Goal: Task Accomplishment & Management: Use online tool/utility

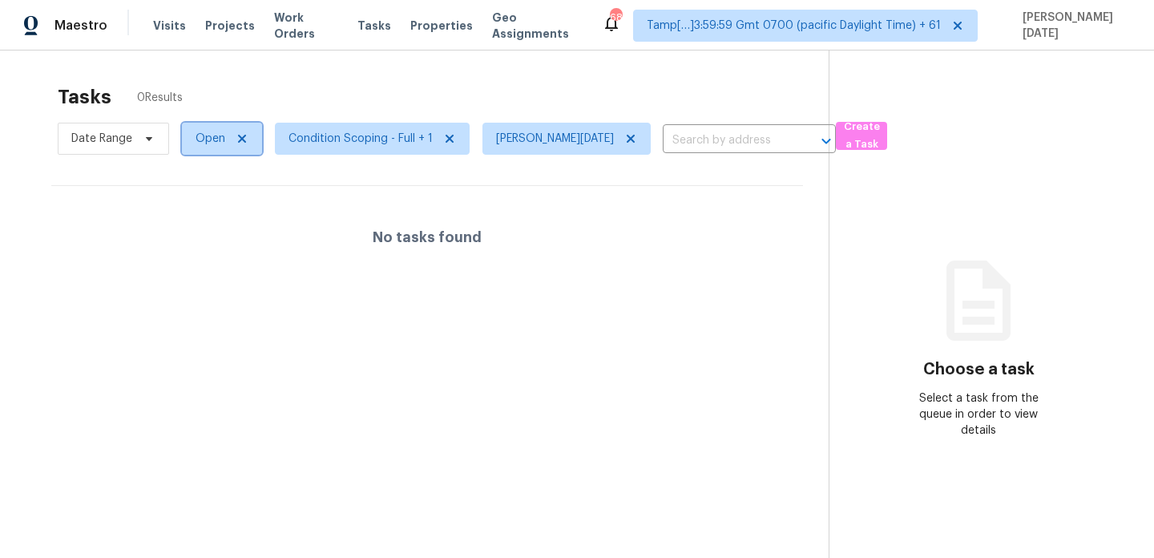
click at [219, 143] on span "Open" at bounding box center [211, 139] width 30 height 16
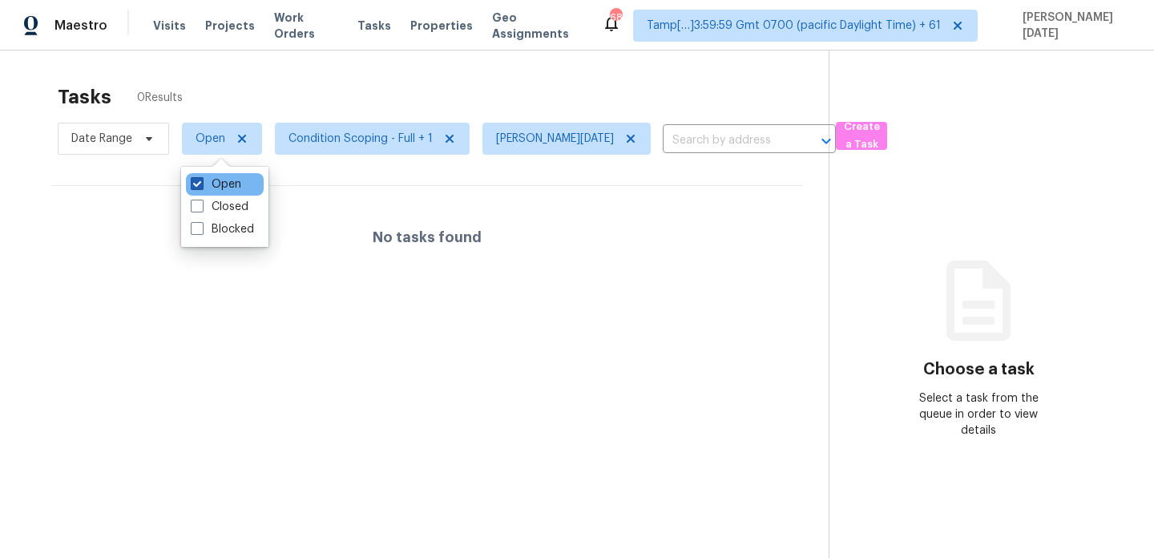
click at [218, 189] on label "Open" at bounding box center [216, 184] width 50 height 16
click at [201, 187] on input "Open" at bounding box center [196, 181] width 10 height 10
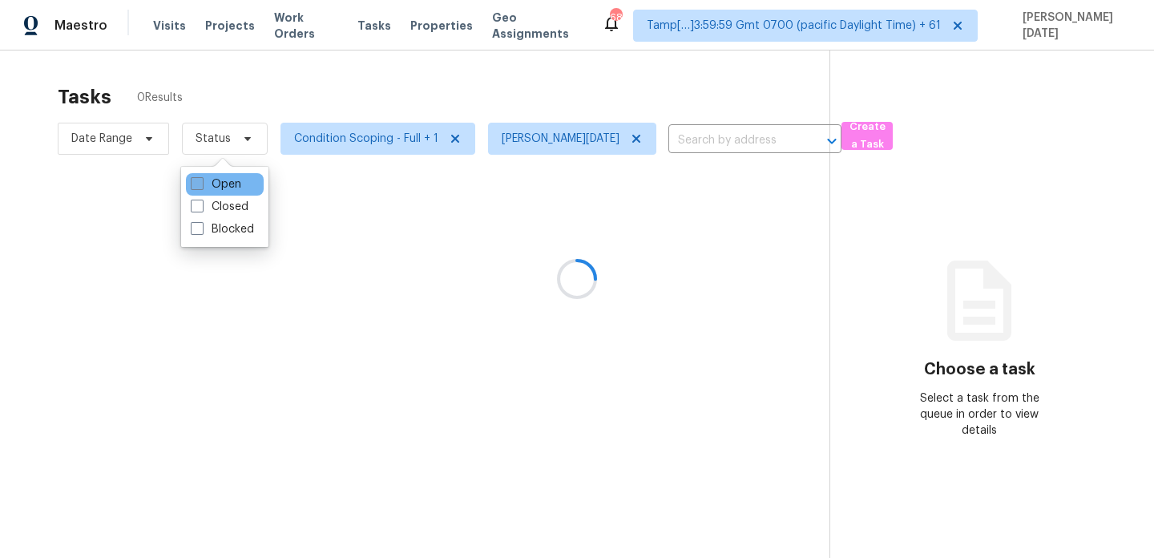
click at [218, 189] on label "Open" at bounding box center [216, 184] width 50 height 16
click at [201, 187] on input "Open" at bounding box center [196, 181] width 10 height 10
checkbox input "true"
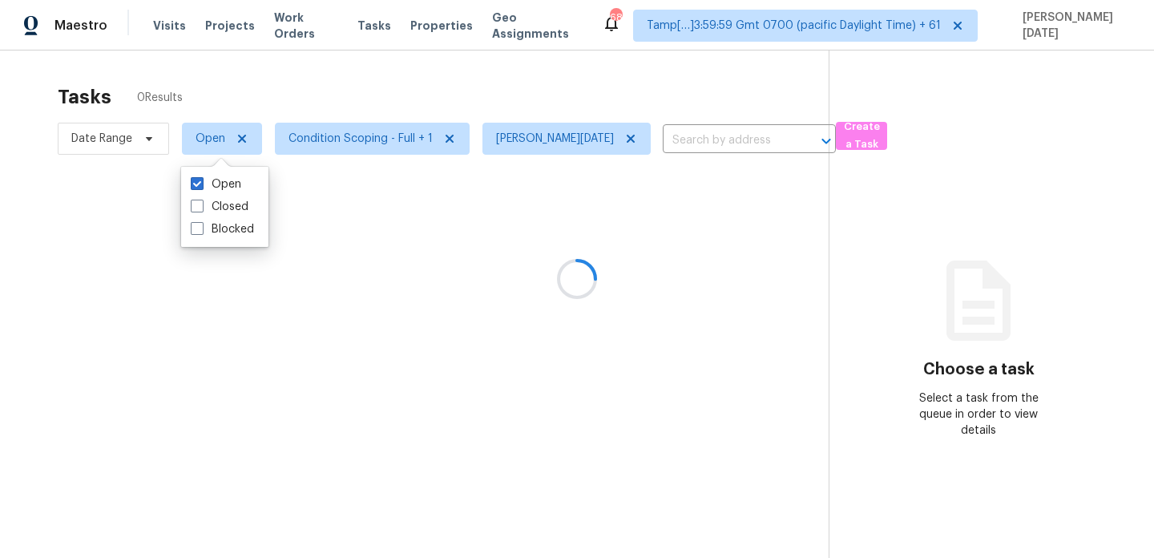
click at [366, 103] on div at bounding box center [577, 279] width 1154 height 558
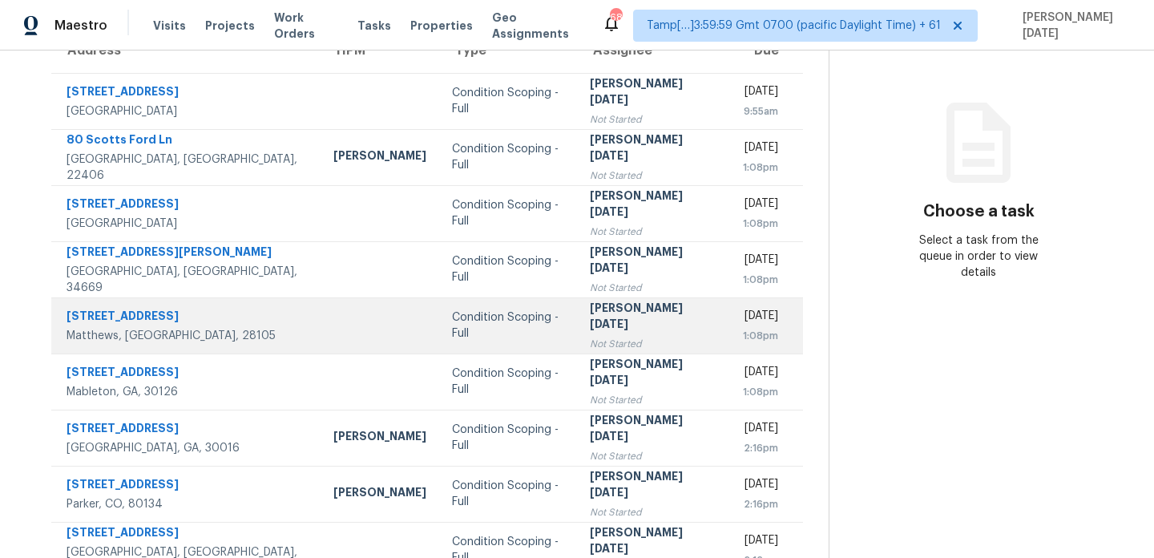
scroll to position [247, 0]
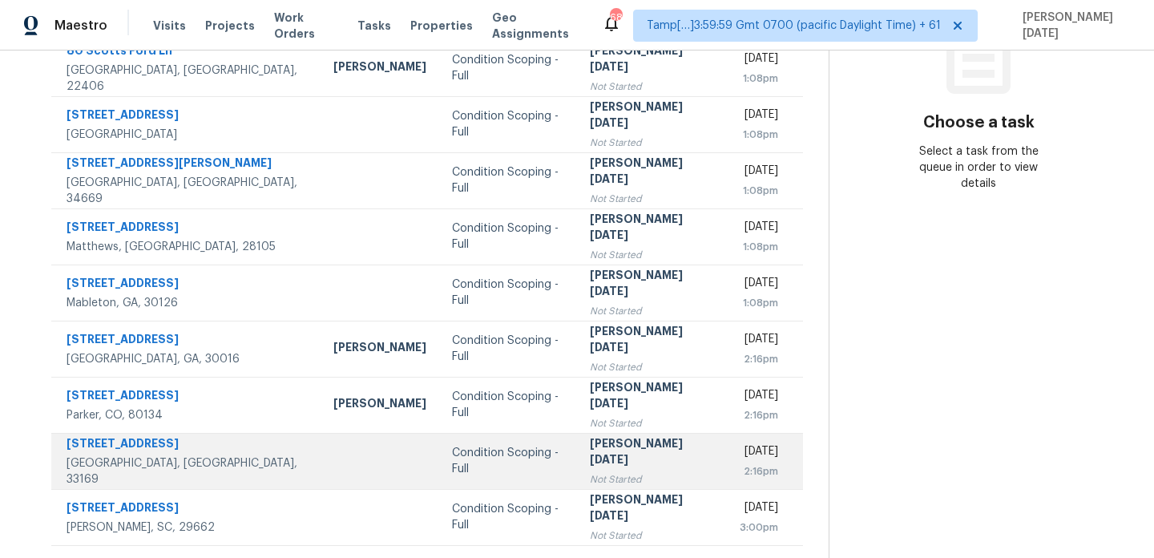
click at [590, 477] on div "Not Started" at bounding box center [652, 479] width 124 height 16
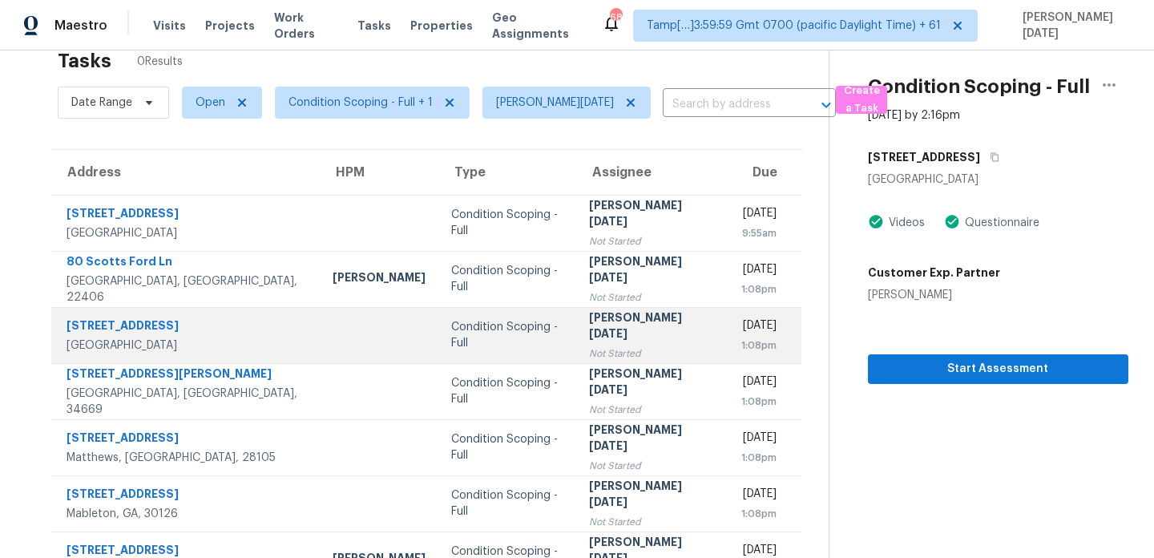
scroll to position [0, 0]
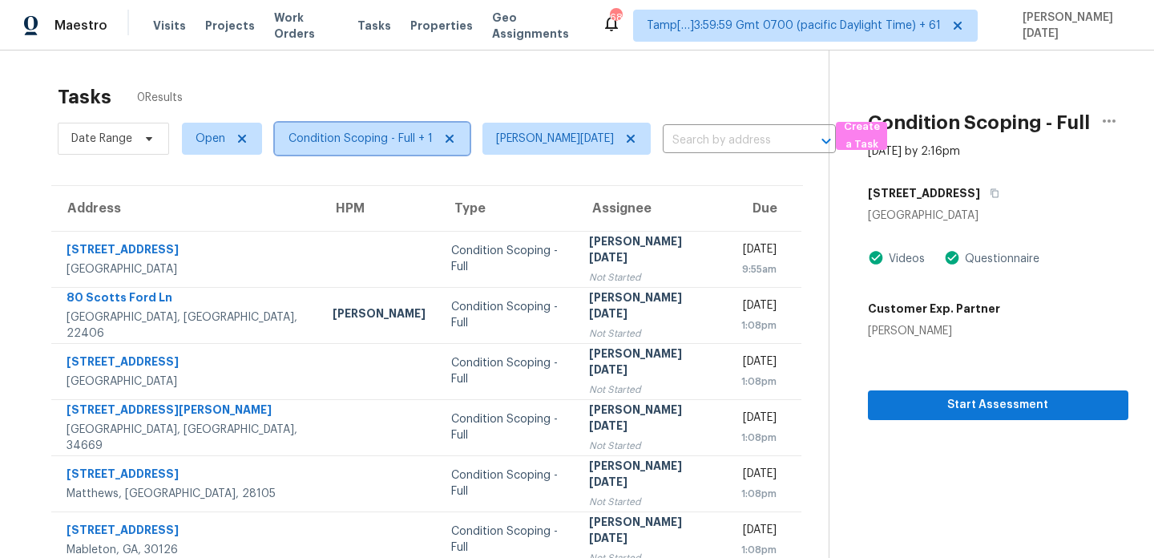
click at [386, 143] on span "Condition Scoping - Full + 1" at bounding box center [361, 139] width 144 height 16
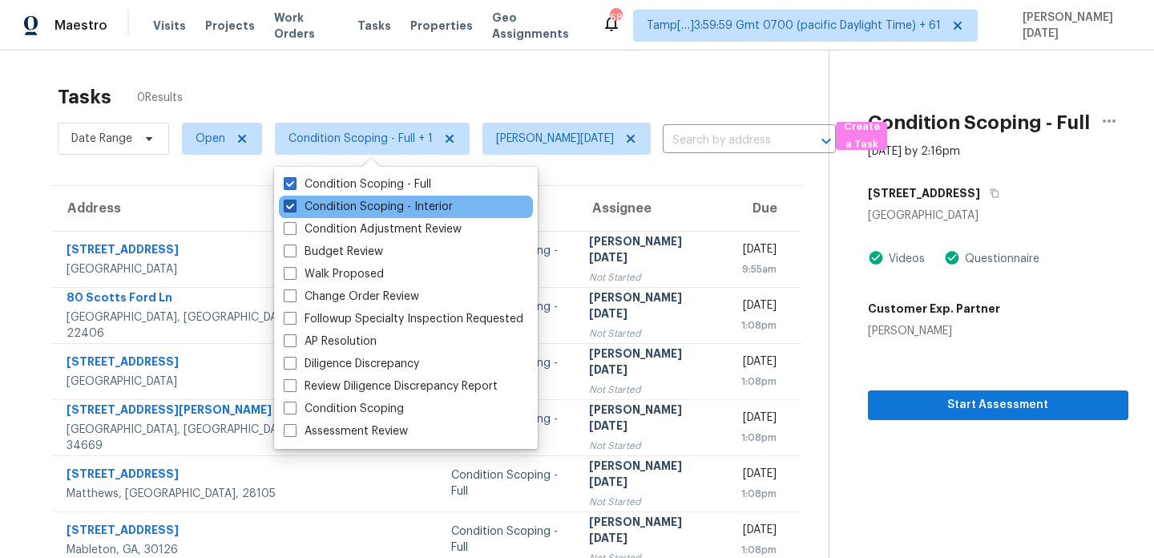
click at [378, 203] on label "Condition Scoping - Interior" at bounding box center [368, 207] width 169 height 16
click at [294, 203] on input "Condition Scoping - Interior" at bounding box center [289, 204] width 10 height 10
checkbox input "false"
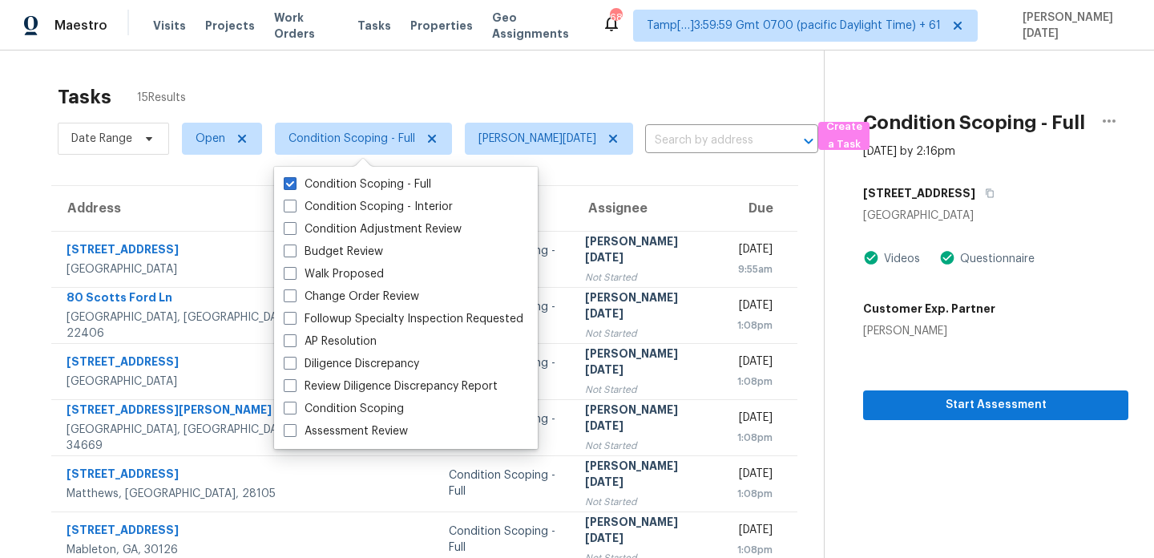
click at [465, 90] on div "Tasks 15 Results" at bounding box center [441, 97] width 766 height 42
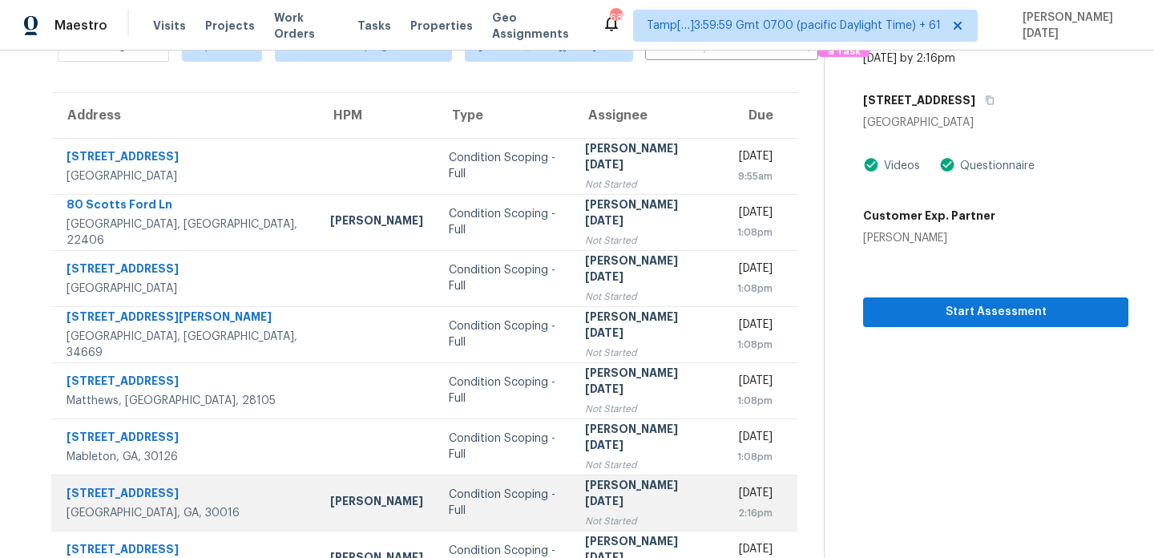
scroll to position [85, 0]
